Goal: Book appointment/travel/reservation

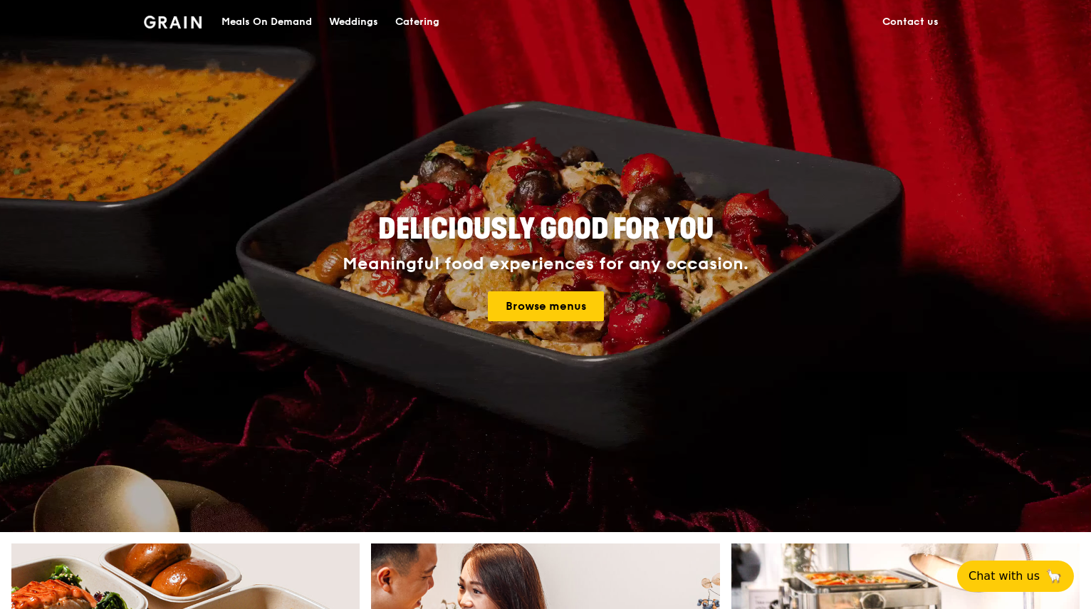
scroll to position [71, 0]
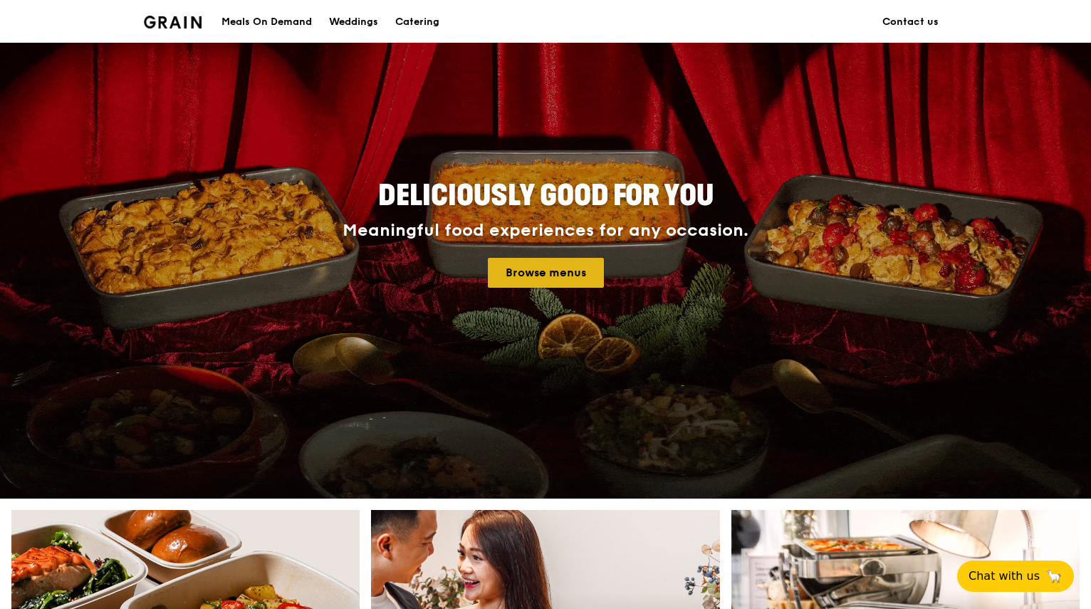
click at [562, 280] on link "Browse menus" at bounding box center [546, 273] width 116 height 30
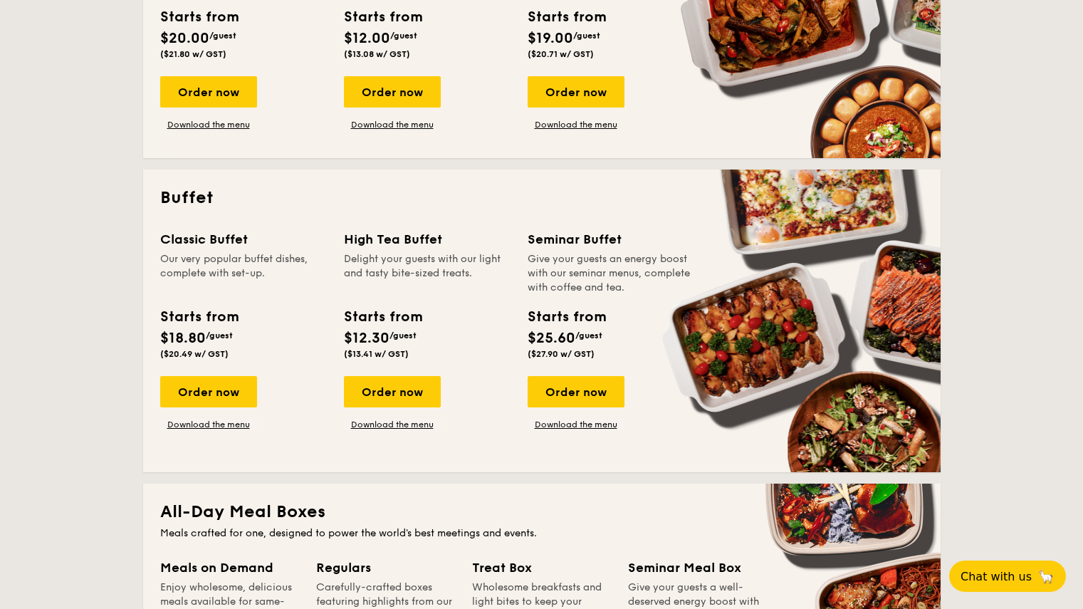
scroll to position [498, 0]
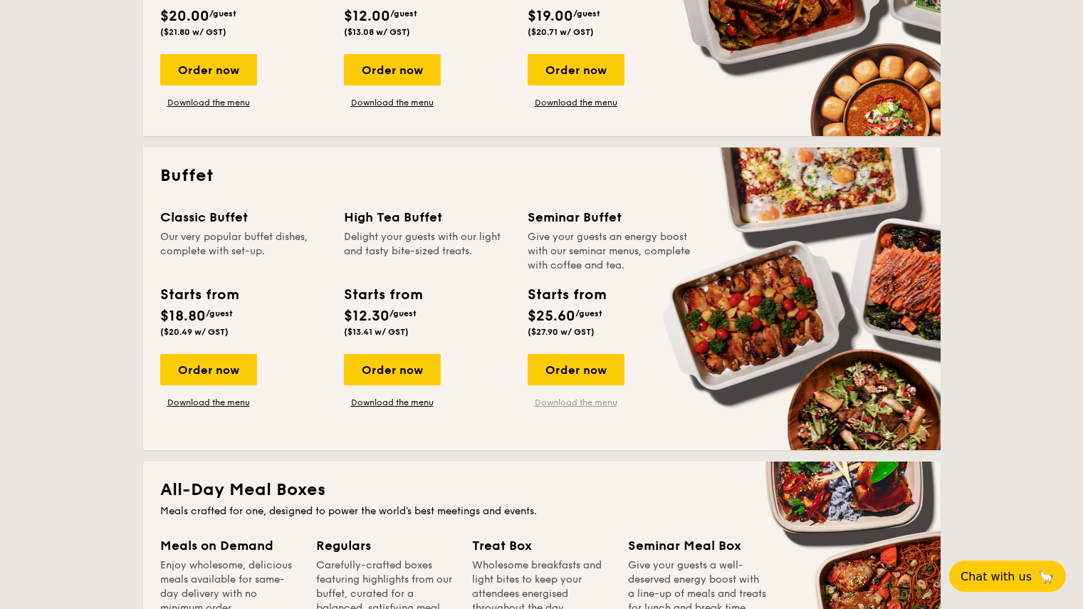
click at [585, 402] on link "Download the menu" at bounding box center [576, 402] width 97 height 11
click at [202, 404] on link "Download the menu" at bounding box center [208, 402] width 97 height 11
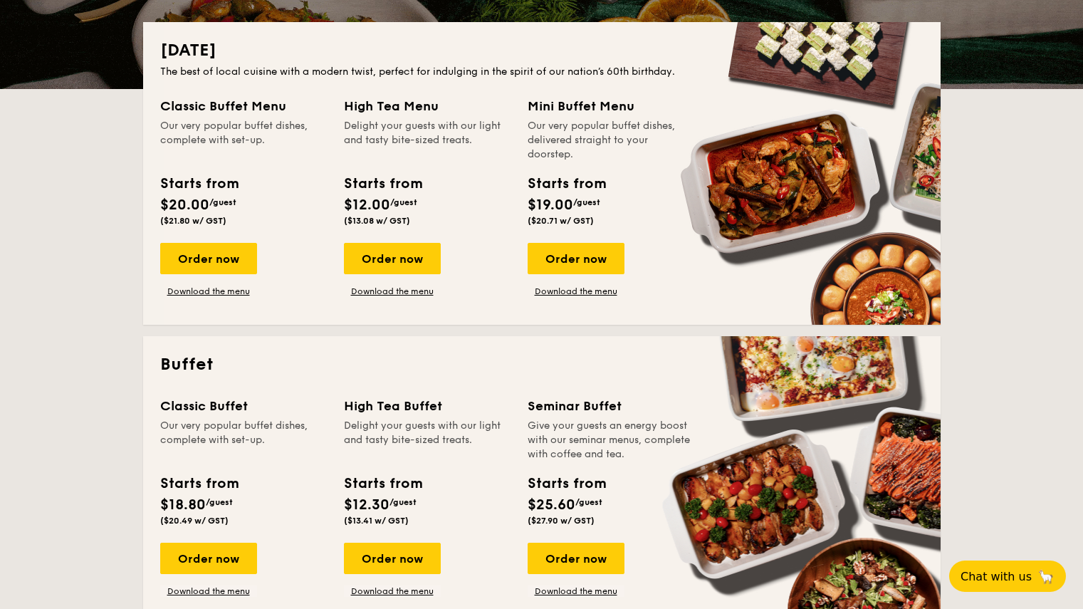
scroll to position [285, 0]
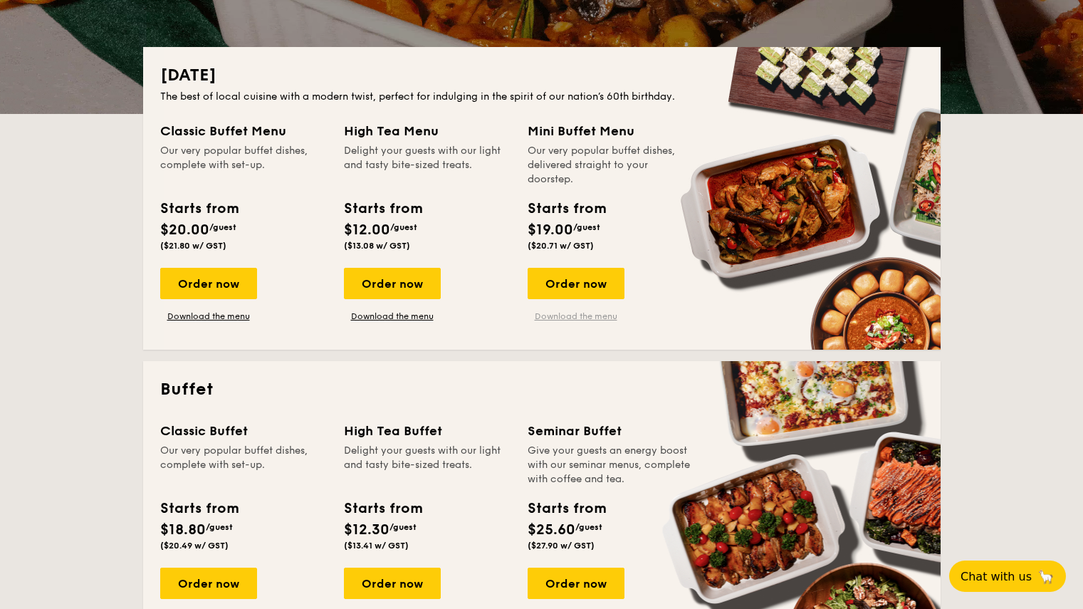
click at [567, 315] on link "Download the menu" at bounding box center [576, 315] width 97 height 11
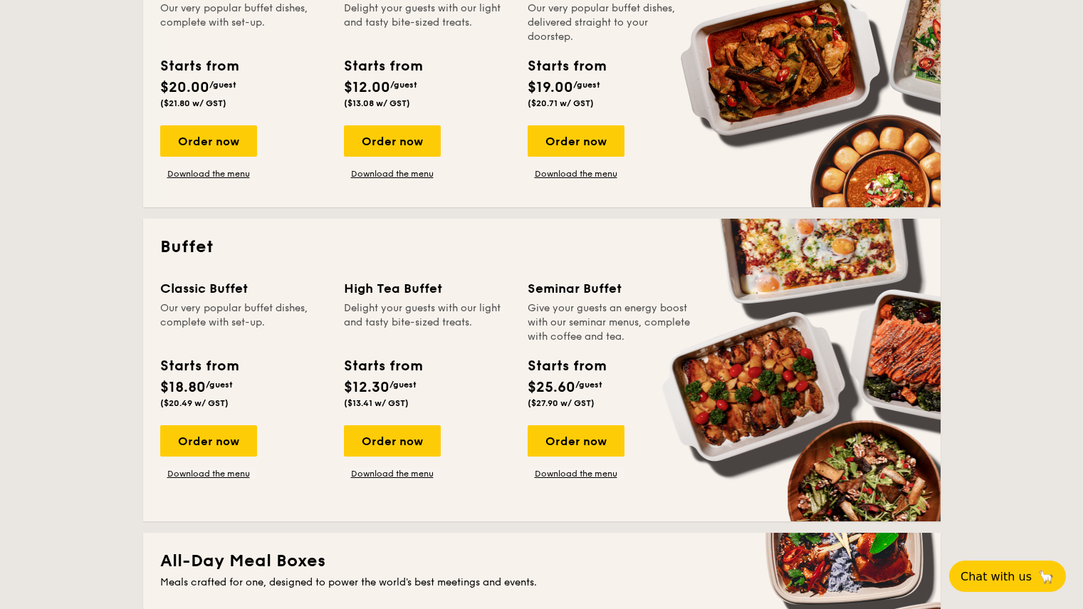
scroll to position [498, 0]
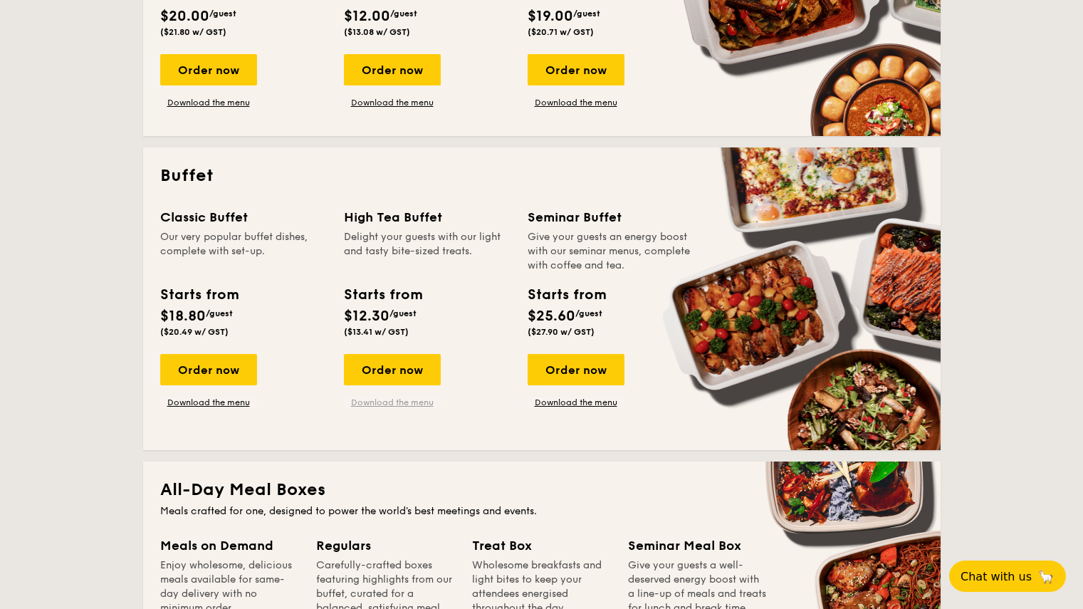
click at [380, 400] on link "Download the menu" at bounding box center [392, 402] width 97 height 11
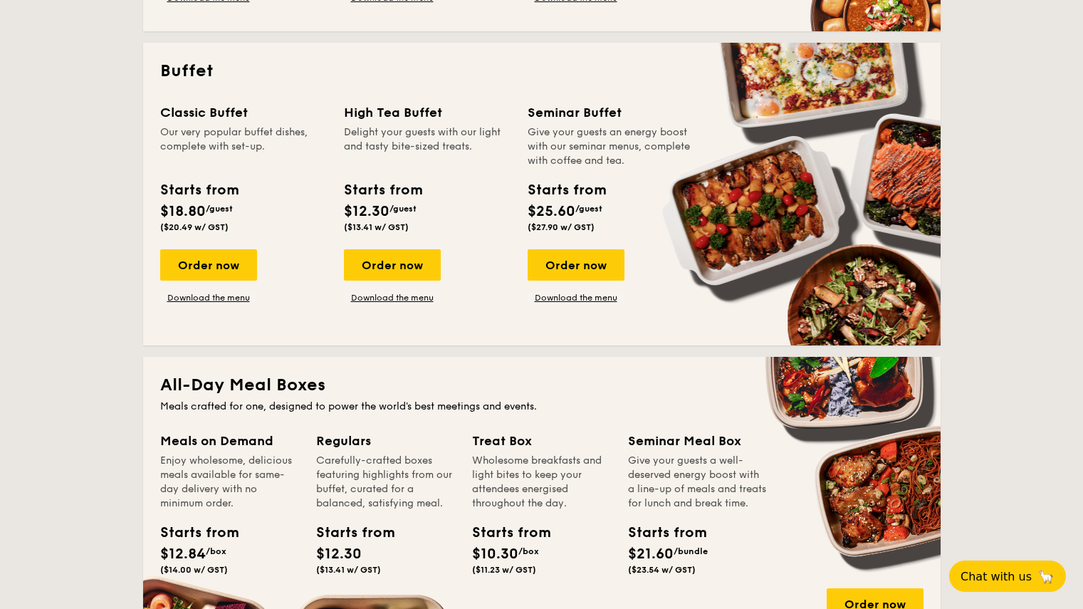
scroll to position [570, 0]
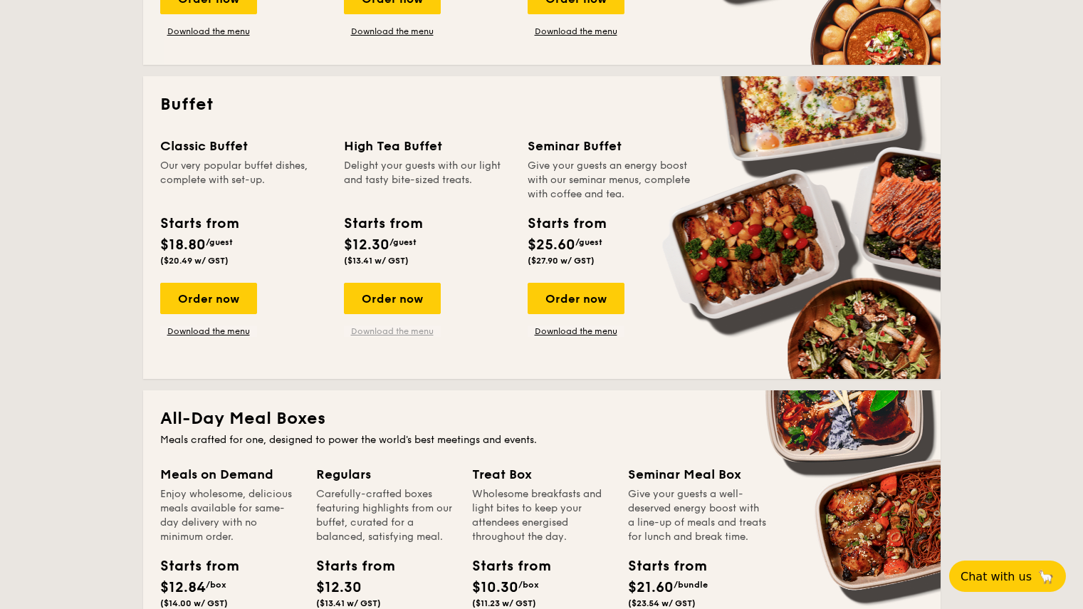
click at [389, 335] on link "Download the menu" at bounding box center [392, 330] width 97 height 11
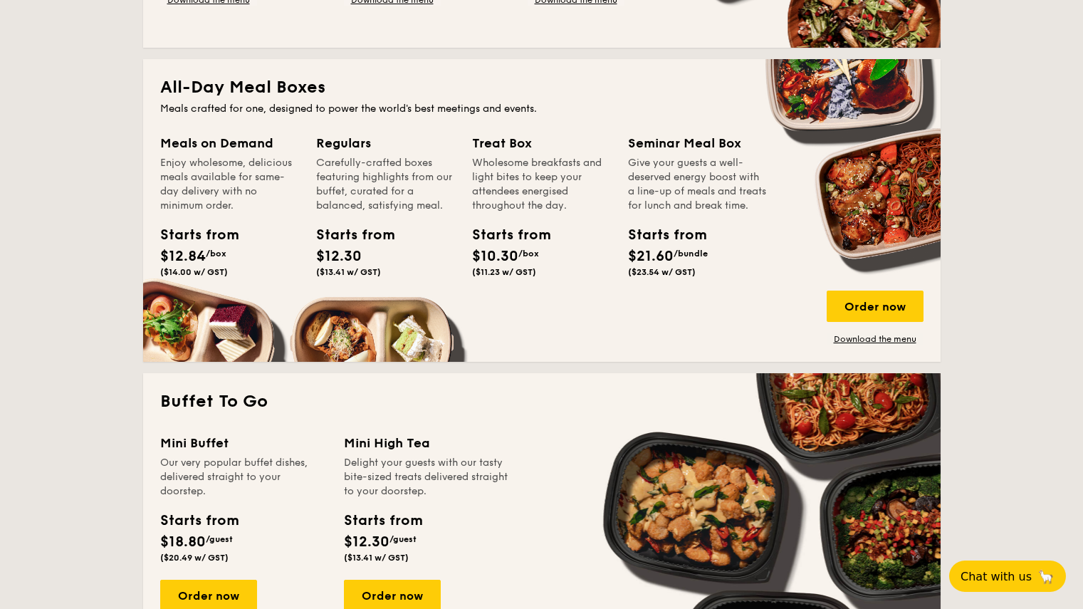
scroll to position [926, 0]
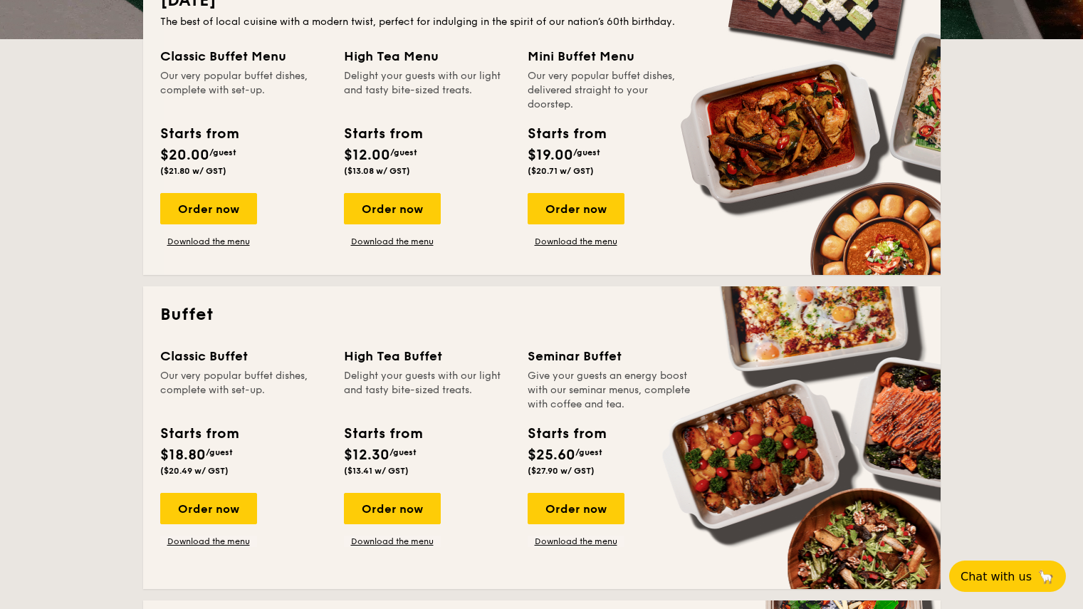
scroll to position [370, 0]
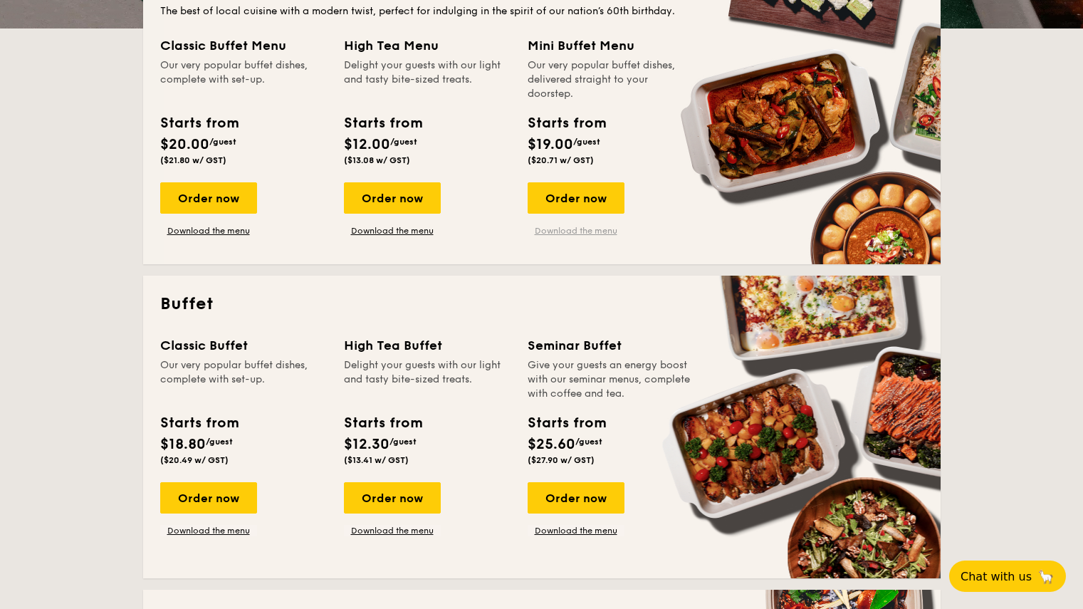
click at [575, 230] on link "Download the menu" at bounding box center [576, 230] width 97 height 11
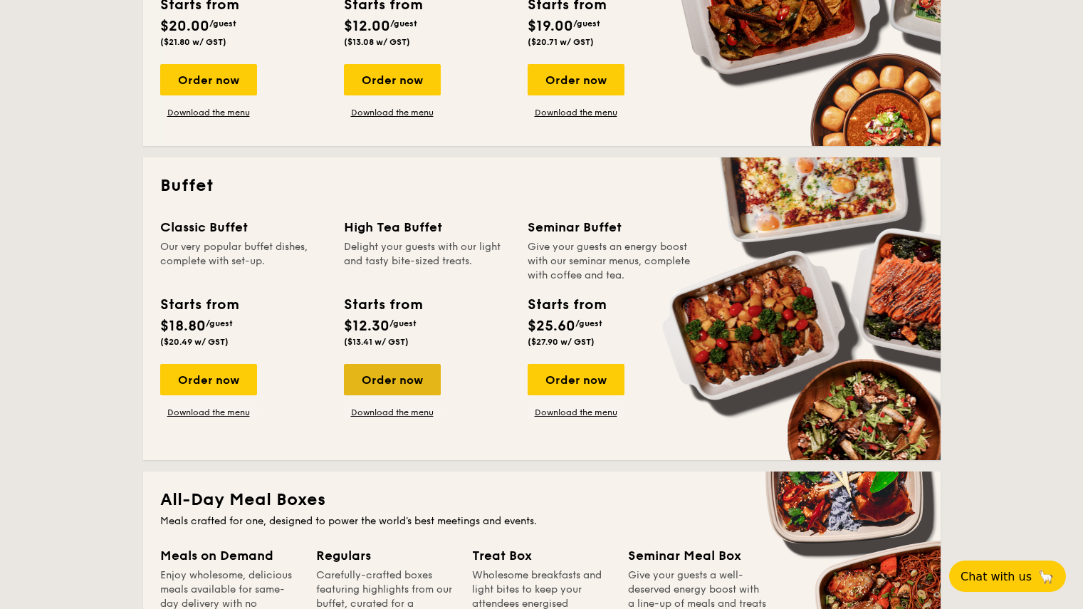
scroll to position [513, 0]
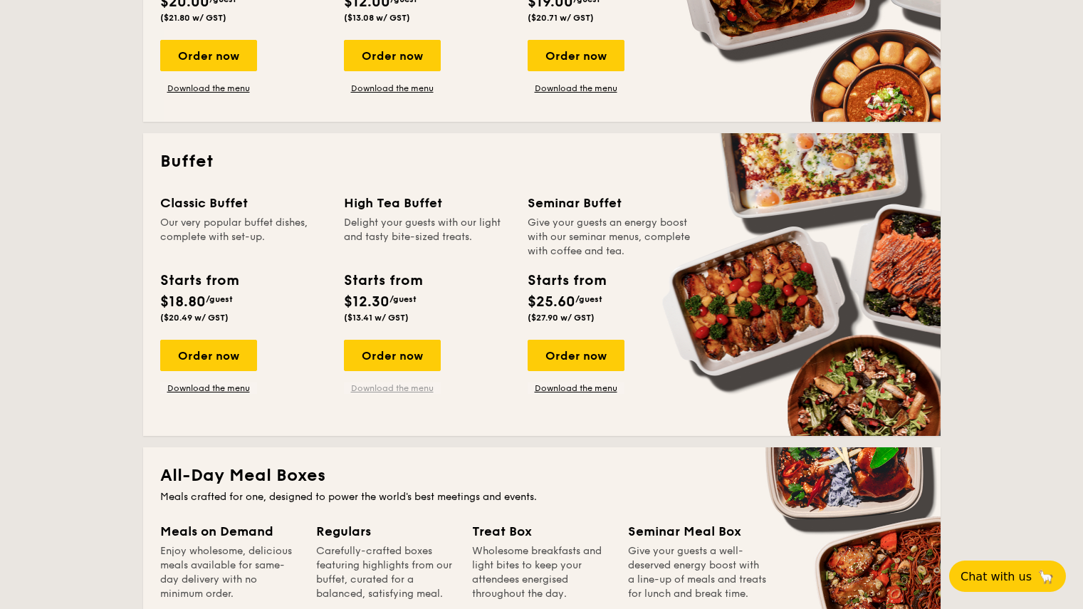
click at [385, 383] on link "Download the menu" at bounding box center [392, 387] width 97 height 11
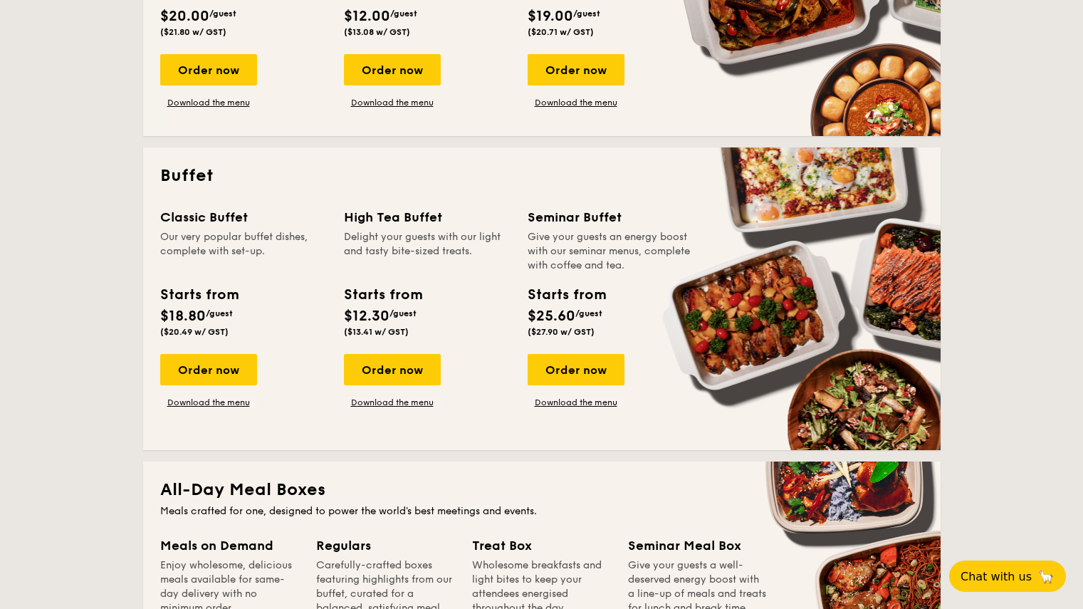
drag, startPoint x: 577, startPoint y: 366, endPoint x: 673, endPoint y: 293, distance: 119.9
click at [577, 366] on div "Order now" at bounding box center [576, 369] width 97 height 31
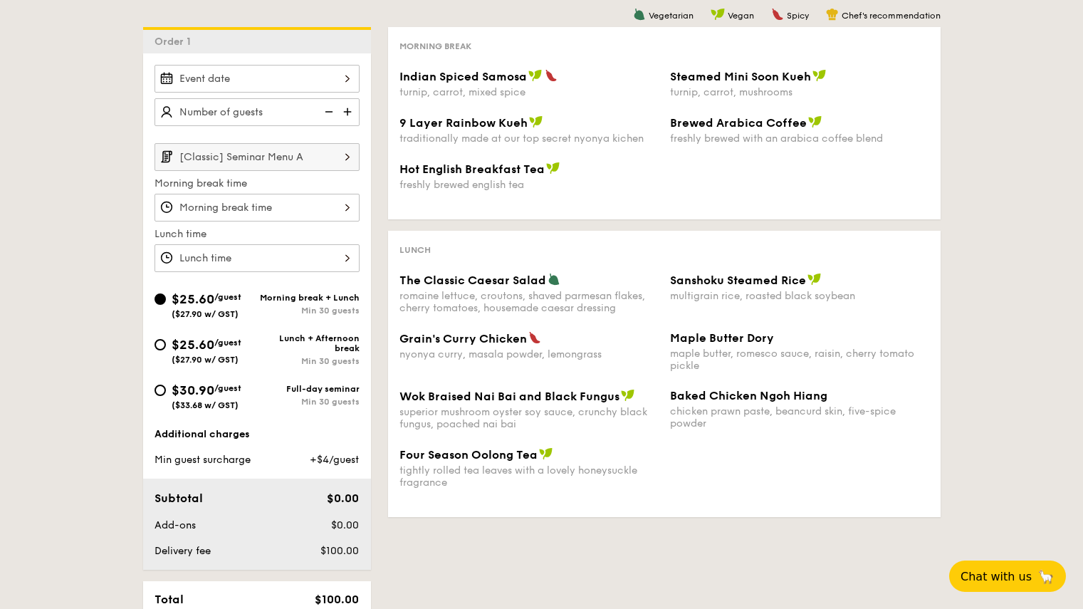
scroll to position [285, 0]
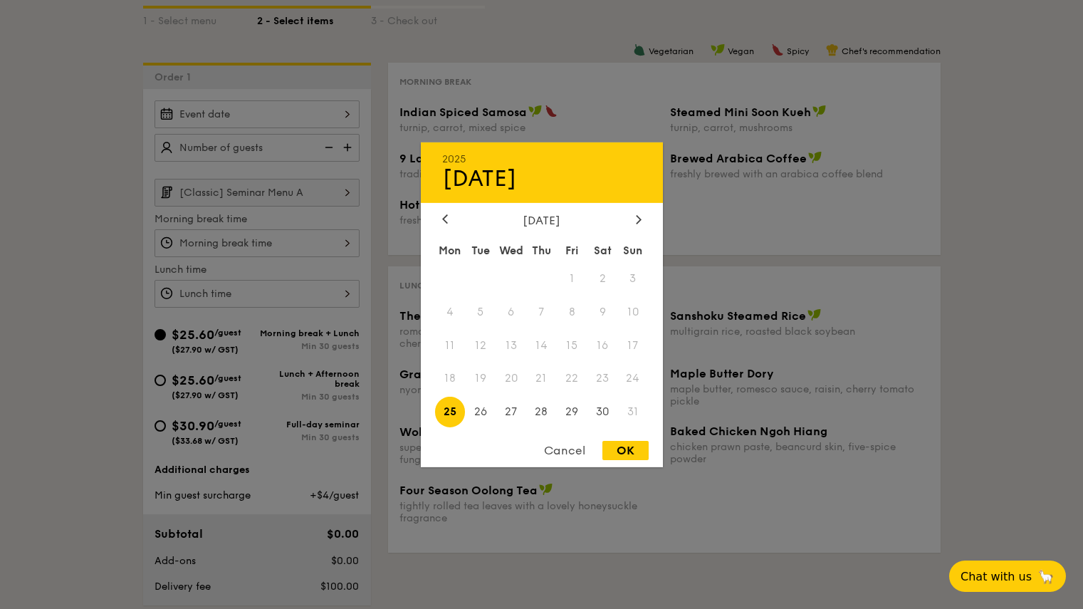
click at [343, 110] on div "2025 Aug 25 August 2025 Mon Tue Wed Thu Fri Sat Sun 1 2 3 4 5 6 7 8 9 10 11 12 …" at bounding box center [257, 114] width 205 height 28
click at [457, 416] on span "25" at bounding box center [450, 412] width 31 height 31
click at [625, 454] on div "OK" at bounding box center [625, 450] width 46 height 19
type input "Aug 25, 2025"
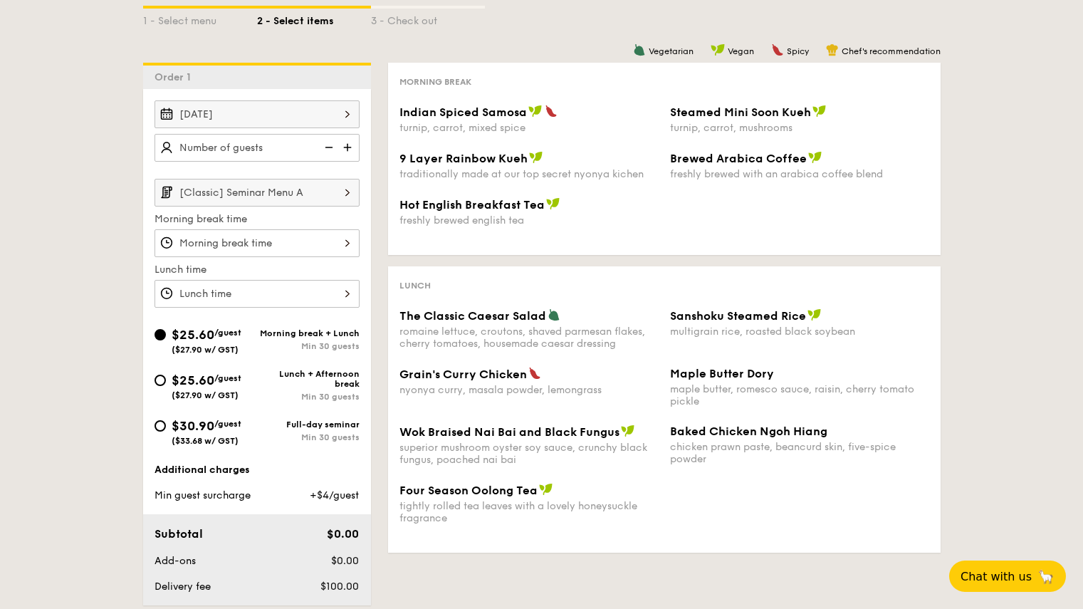
click at [350, 145] on img at bounding box center [348, 147] width 21 height 27
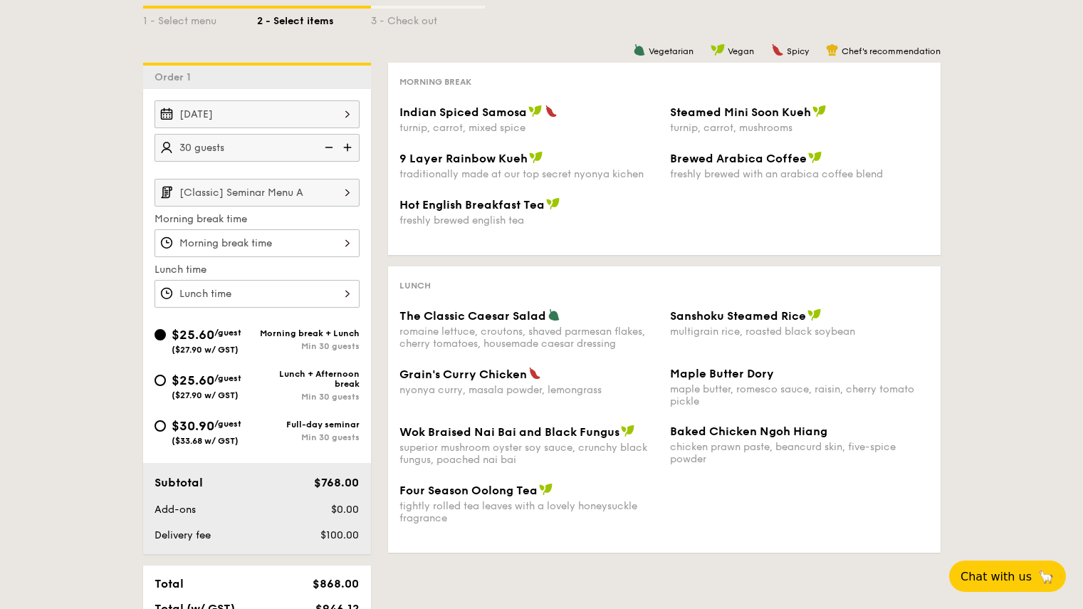
click at [330, 140] on img at bounding box center [327, 147] width 21 height 27
type input "25 guests"
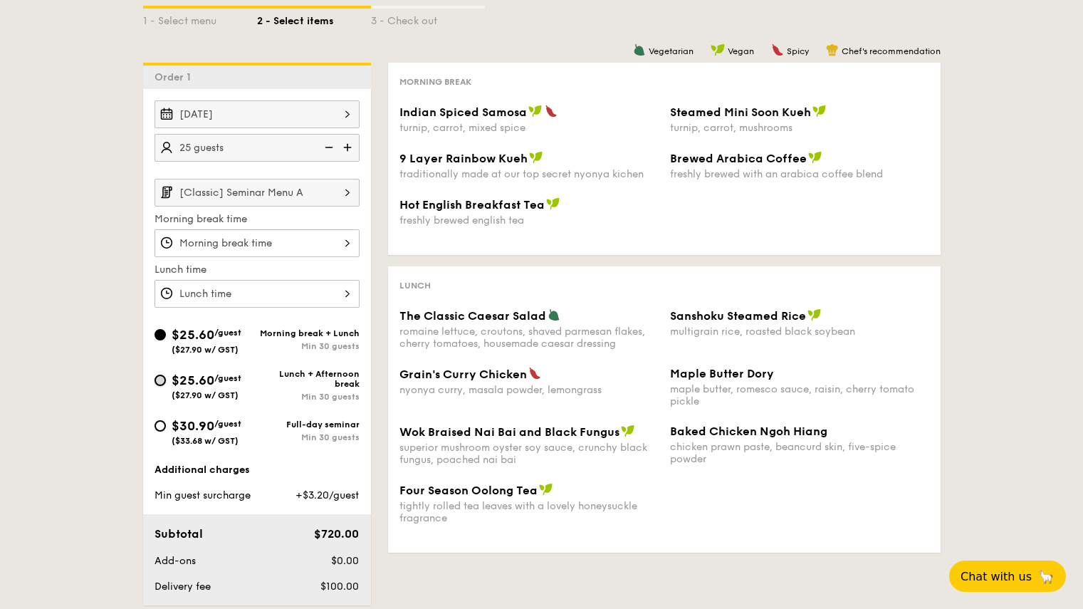
click at [163, 379] on input "$25.60 /guest ($27.90 w/ GST) Lunch + Afternoon break Min 30 guests" at bounding box center [160, 380] width 11 height 11
radio input "true"
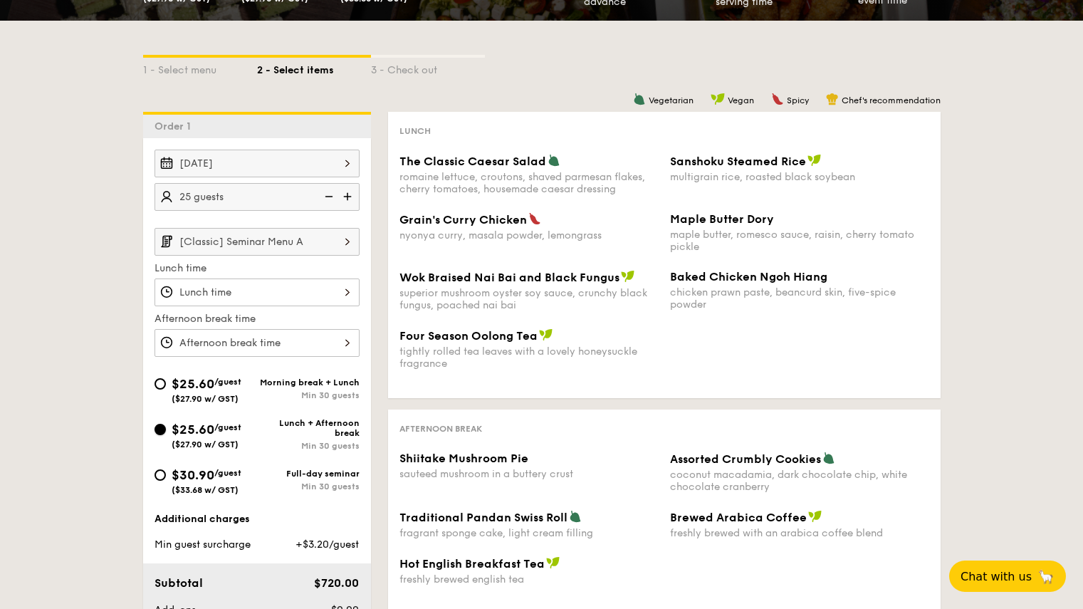
scroll to position [142, 0]
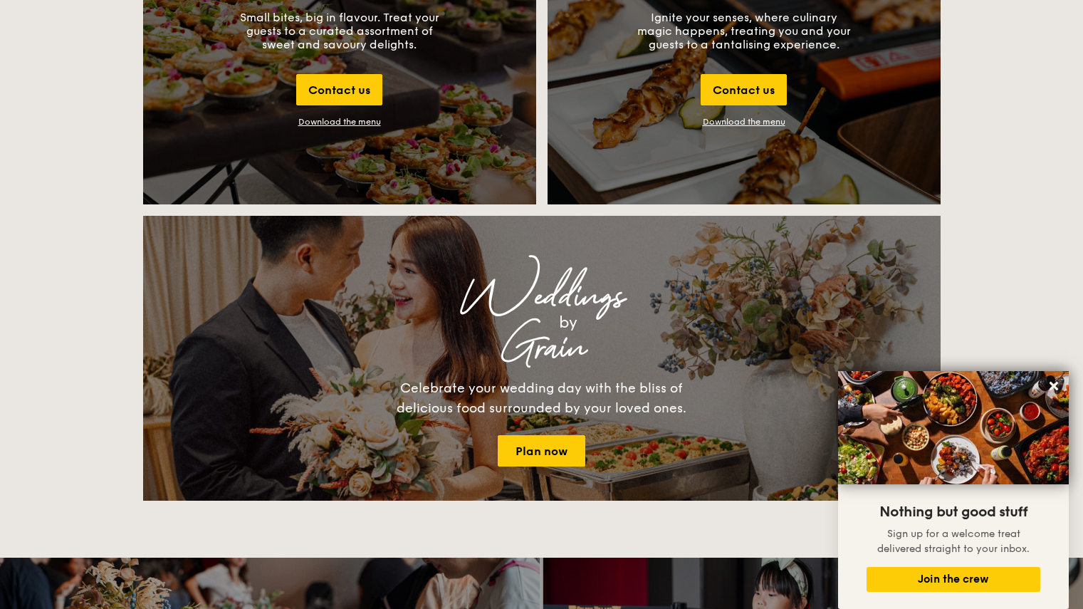
scroll to position [1557, 0]
